Goal: Information Seeking & Learning: Learn about a topic

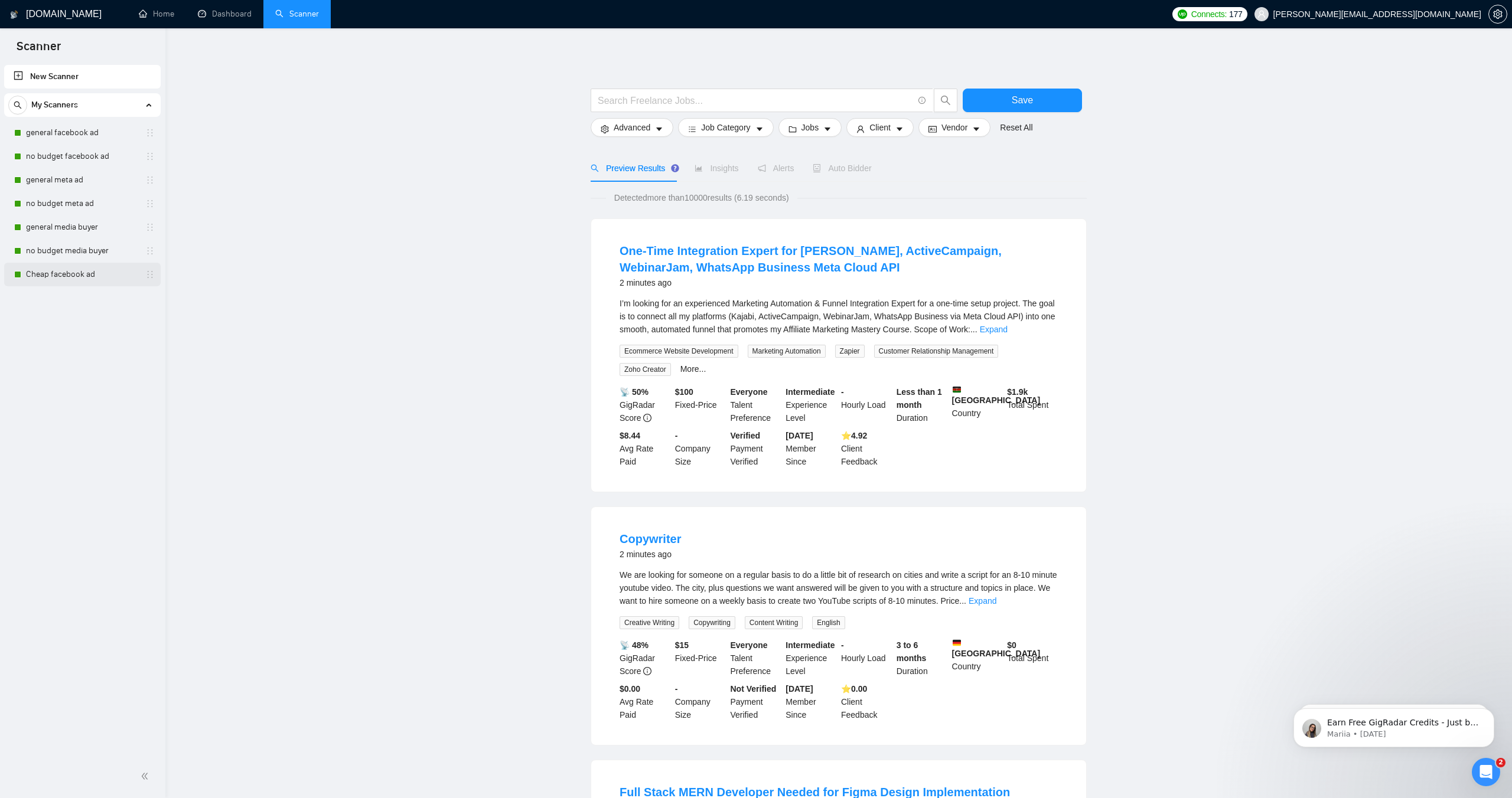
click at [63, 263] on link "Cheap facebook ad" at bounding box center [82, 274] width 112 height 24
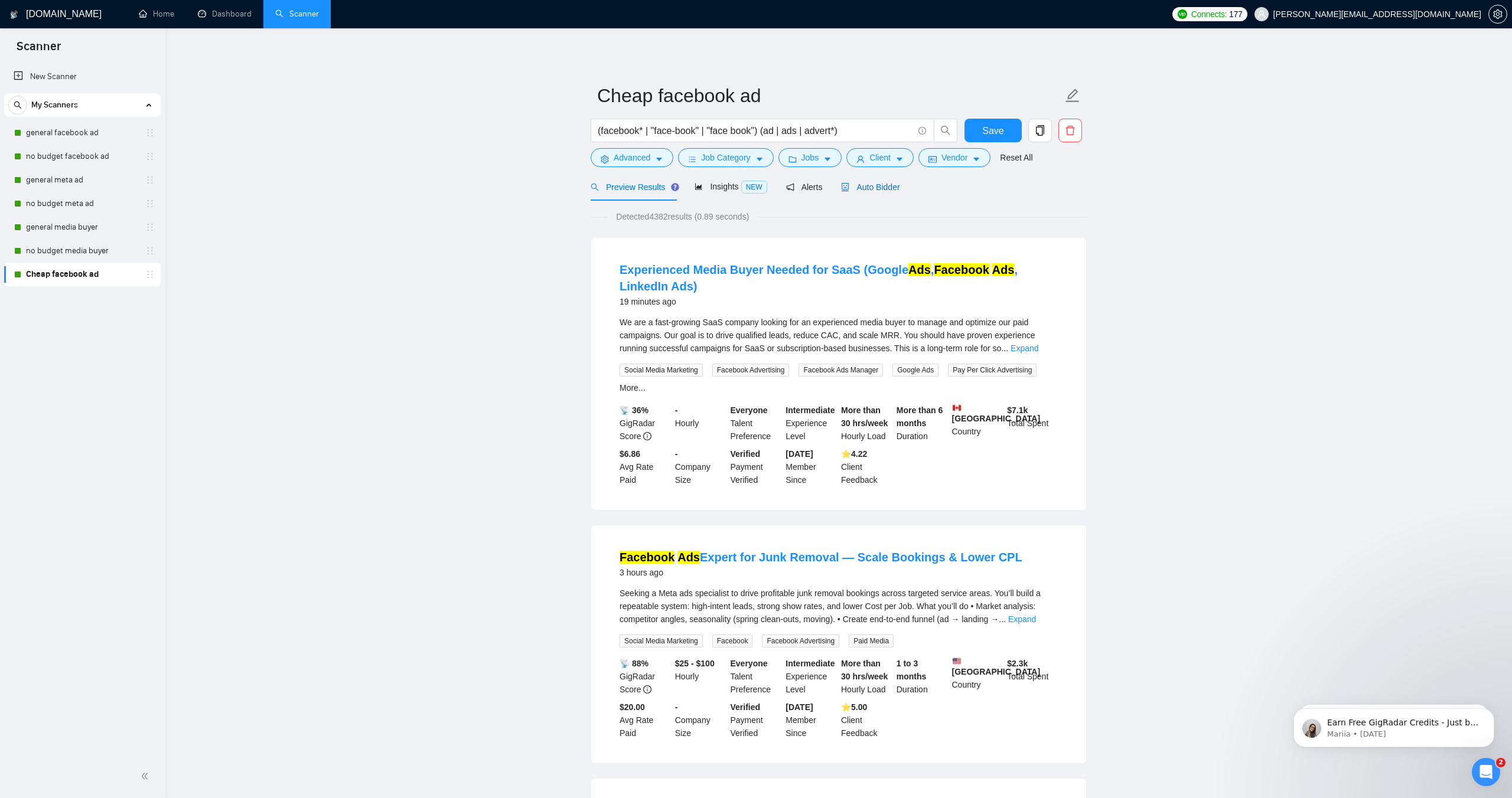
click at [866, 185] on span "Auto Bidder" at bounding box center [870, 187] width 58 height 10
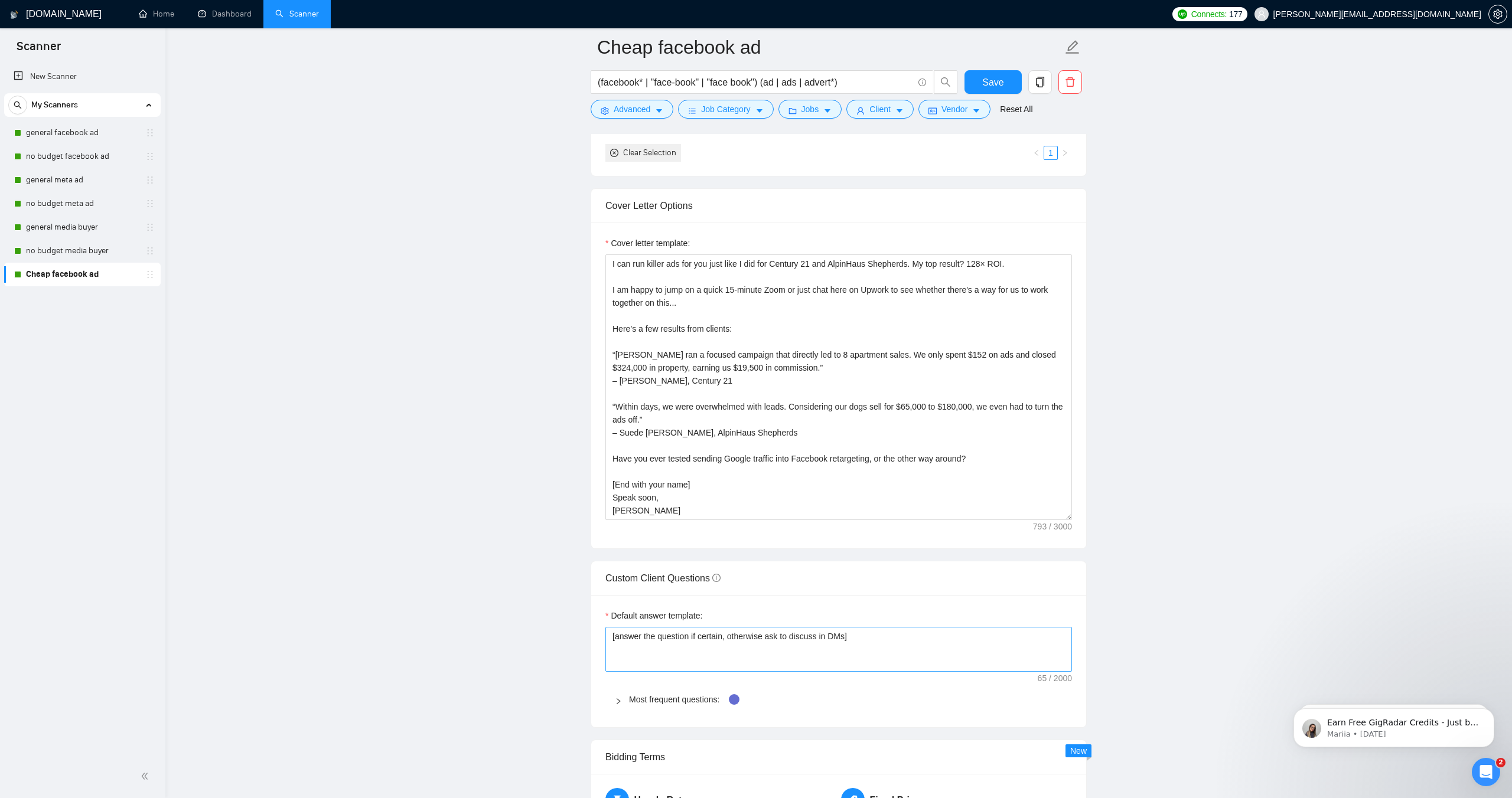
scroll to position [1229, 0]
click at [68, 247] on link "no budget media buyer" at bounding box center [82, 251] width 112 height 24
